Goal: Information Seeking & Learning: Learn about a topic

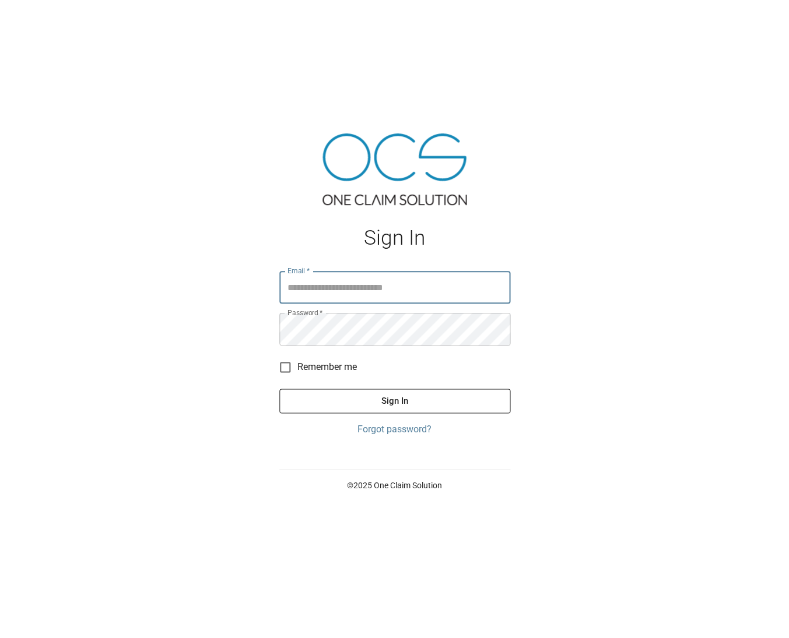
type input "**********"
click at [394, 400] on button "Sign In" at bounding box center [394, 401] width 231 height 24
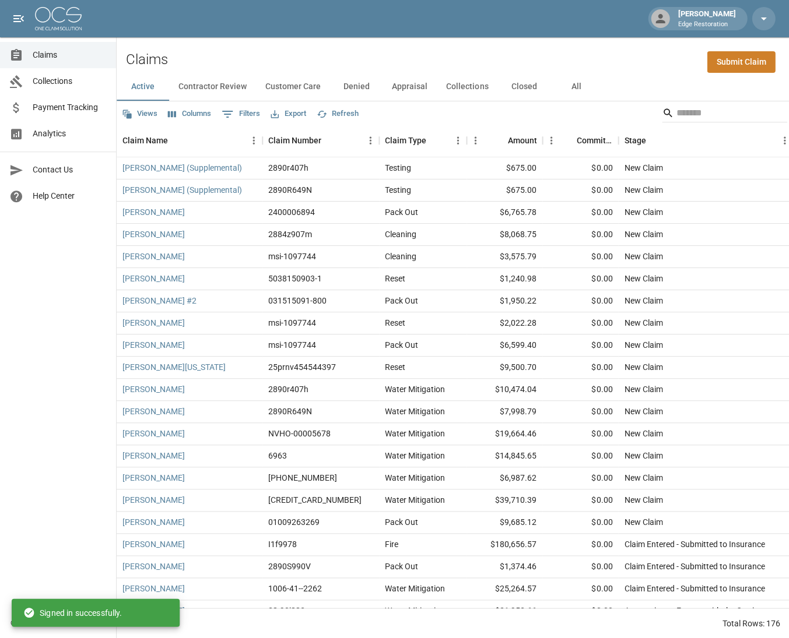
click at [682, 111] on input "Search" at bounding box center [722, 113] width 93 height 19
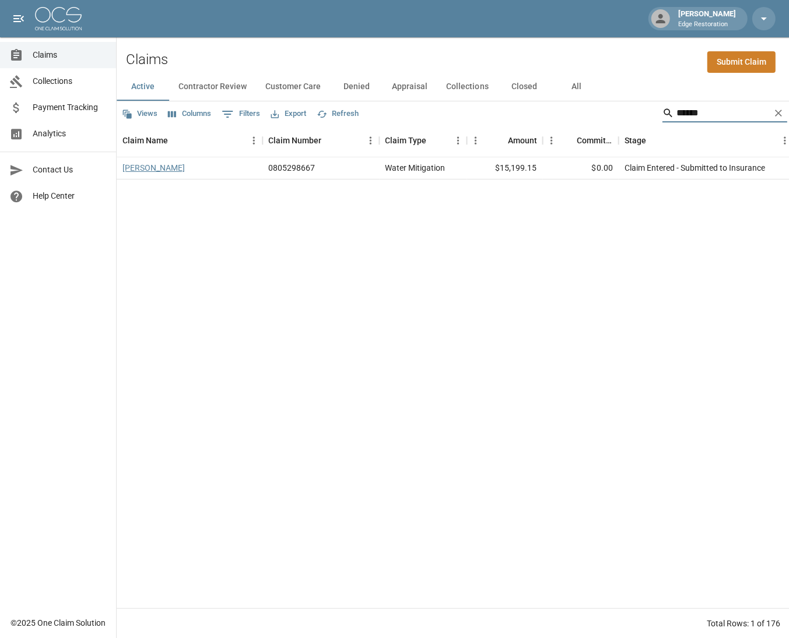
type input "******"
click at [136, 164] on link "[PERSON_NAME]" at bounding box center [153, 168] width 62 height 12
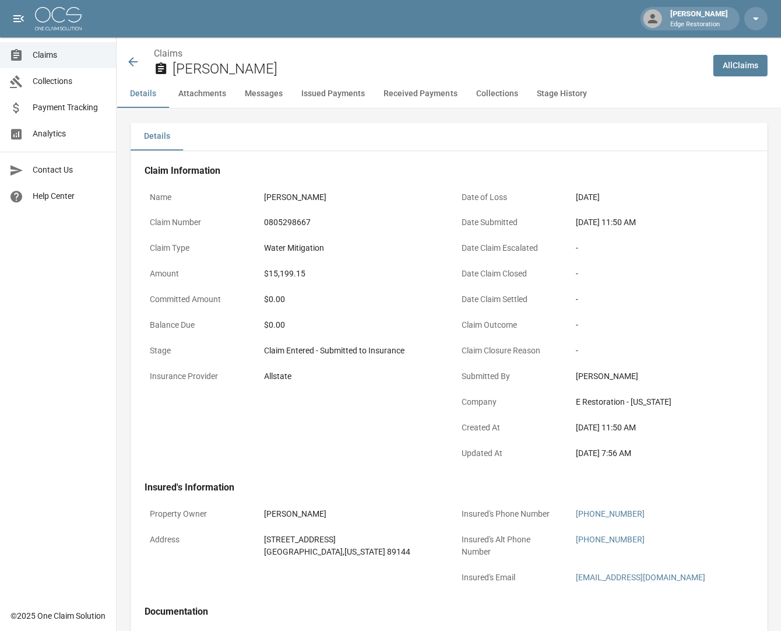
click at [130, 64] on icon at bounding box center [133, 62] width 14 height 14
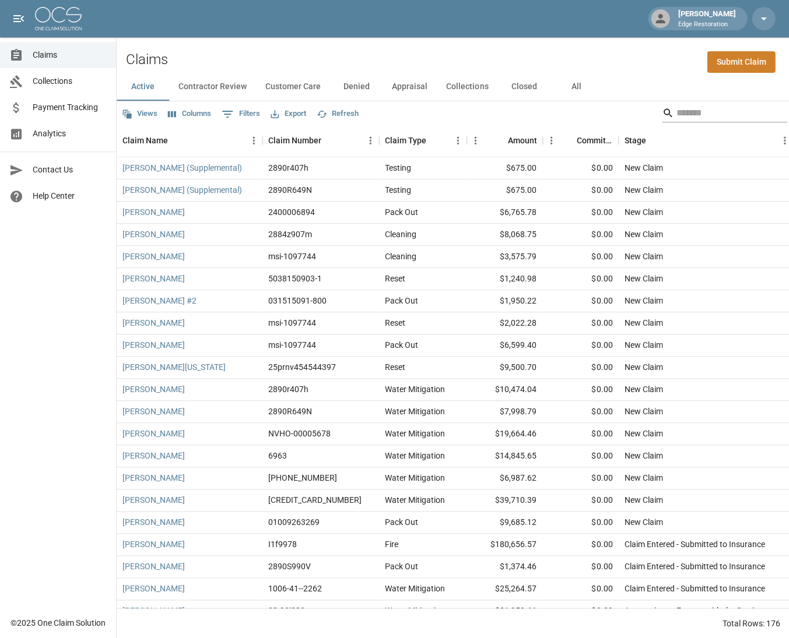
click at [715, 108] on input "Search" at bounding box center [722, 113] width 93 height 19
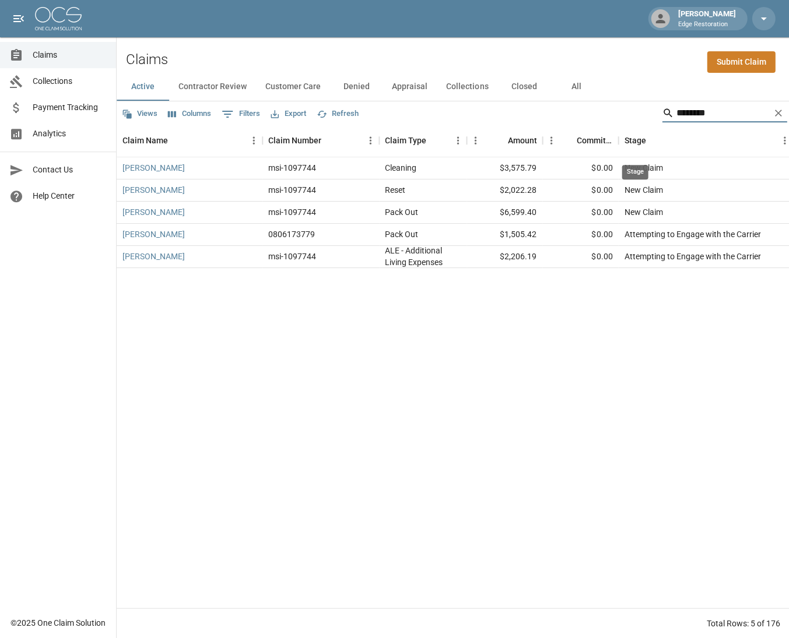
type input "********"
drag, startPoint x: 634, startPoint y: 126, endPoint x: 556, endPoint y: 407, distance: 292.4
click at [556, 407] on div "Debra Anderson msi-1097744 Cleaning $3,575.79 $0.00 New Claim Oct 3, 2025 2:01 …" at bounding box center [662, 382] width 1090 height 451
click at [777, 114] on icon "Clear" at bounding box center [778, 113] width 12 height 12
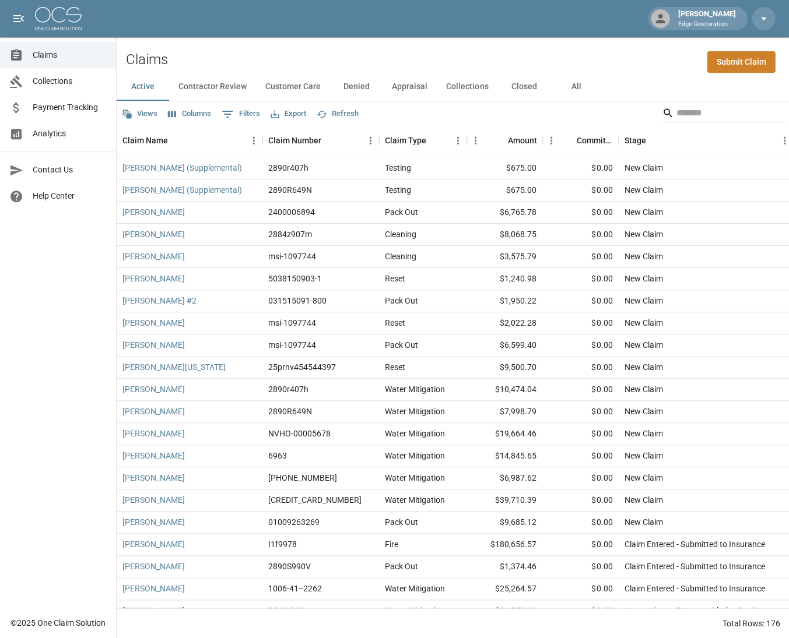
click at [85, 124] on link "Analytics" at bounding box center [58, 134] width 116 height 26
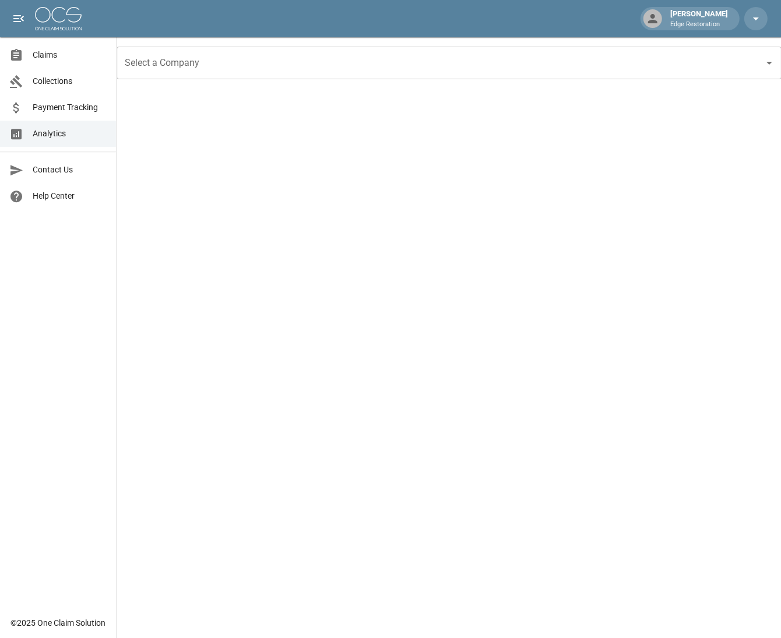
click at [198, 64] on input "Select a Company" at bounding box center [440, 63] width 637 height 22
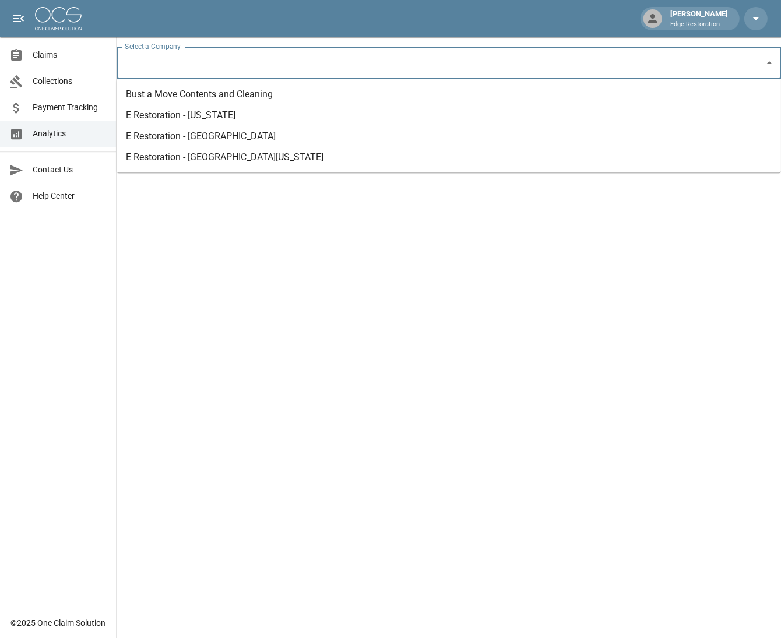
click at [203, 95] on li "Bust a Move Contents and Cleaning" at bounding box center [449, 94] width 664 height 21
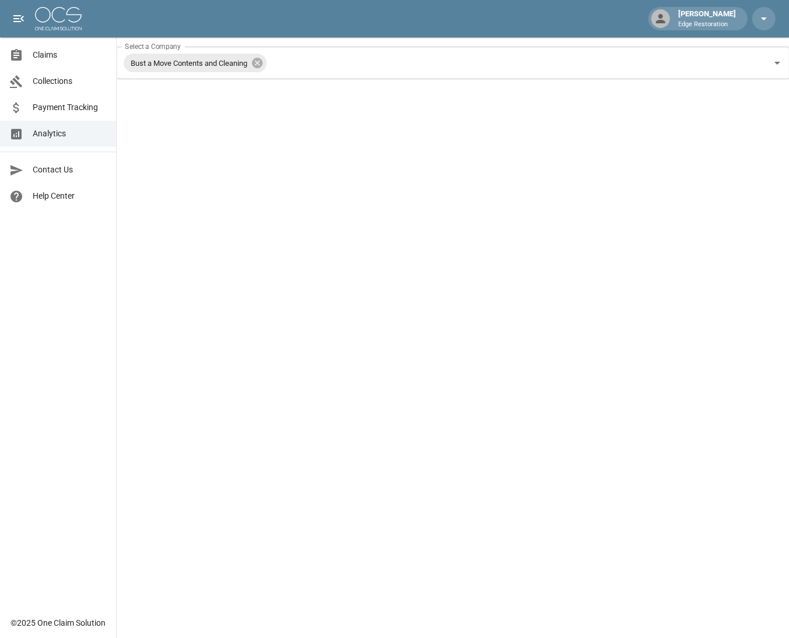
click at [52, 58] on span "Claims" at bounding box center [70, 55] width 74 height 12
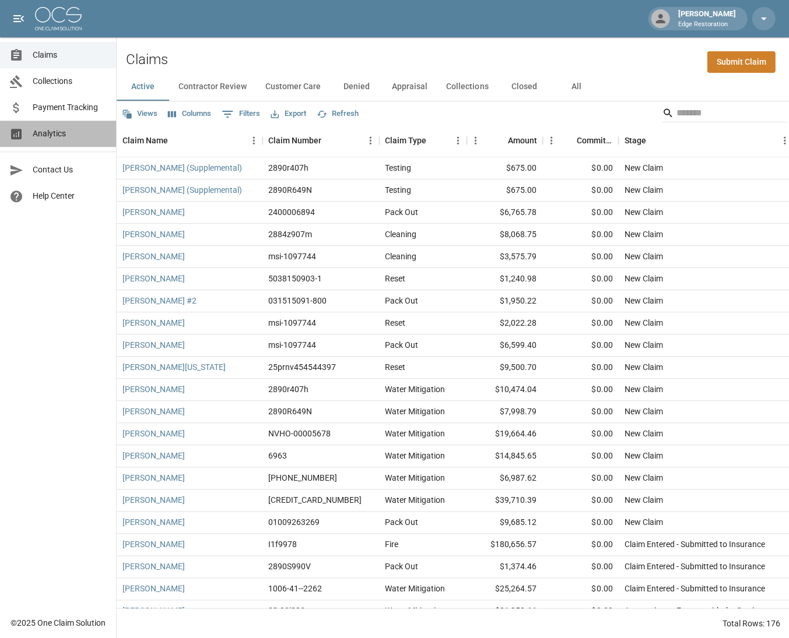
click at [66, 128] on span "Analytics" at bounding box center [70, 134] width 74 height 12
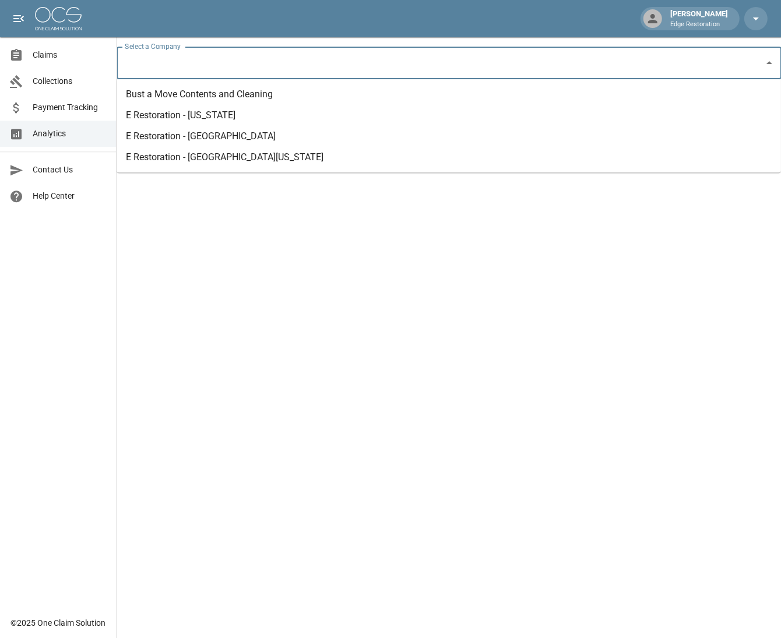
drag, startPoint x: 163, startPoint y: 59, endPoint x: 175, endPoint y: 100, distance: 42.2
click at [163, 60] on input "Select a Company" at bounding box center [440, 63] width 637 height 22
click at [185, 100] on li "Bust a Move Contents and Cleaning" at bounding box center [449, 94] width 664 height 21
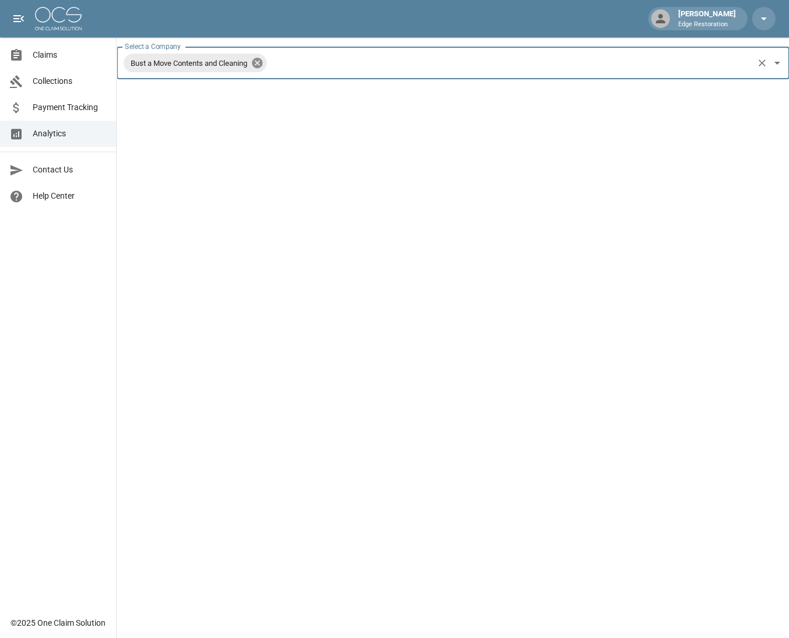
click at [262, 62] on icon at bounding box center [257, 63] width 10 height 10
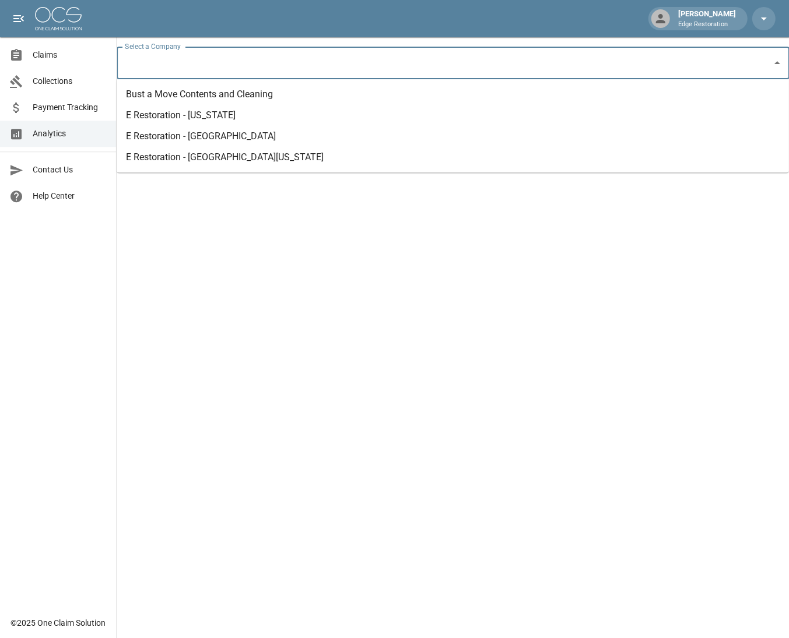
click at [260, 66] on input "Select a Company" at bounding box center [444, 63] width 644 height 22
click at [236, 155] on li "E Restoration - [GEOGRAPHIC_DATA][US_STATE]" at bounding box center [453, 157] width 672 height 21
